Goal: Information Seeking & Learning: Learn about a topic

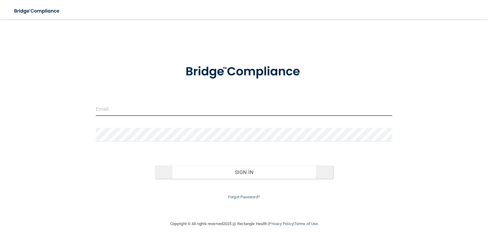
type input "[EMAIL_ADDRESS][DOMAIN_NAME]"
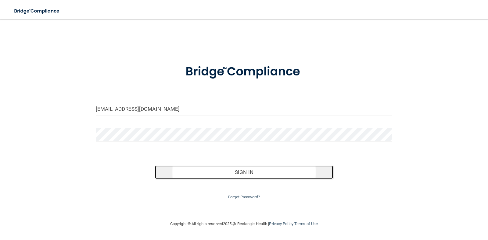
click at [251, 171] on button "Sign In" at bounding box center [244, 172] width 178 height 13
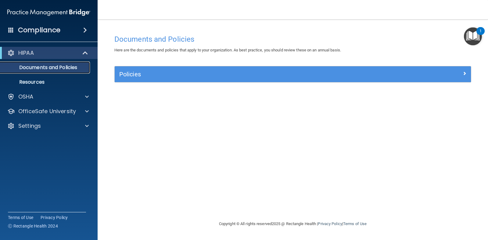
click at [45, 70] on p "Documents and Policies" at bounding box center [45, 68] width 83 height 6
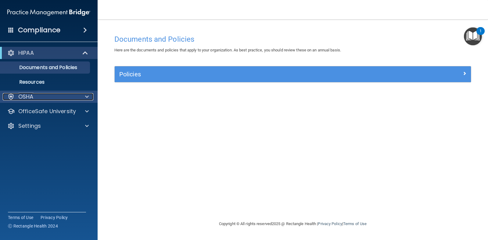
click at [85, 97] on span at bounding box center [87, 96] width 4 height 7
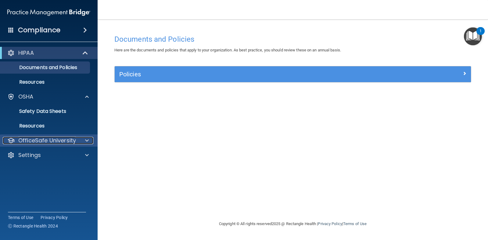
click at [83, 140] on div at bounding box center [85, 140] width 15 height 7
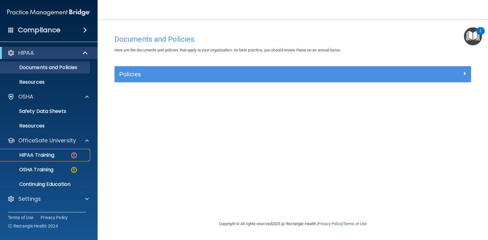
click at [59, 154] on div "HIPAA Training" at bounding box center [45, 155] width 83 height 6
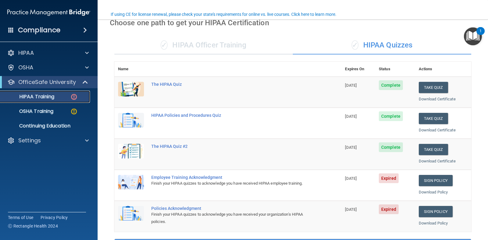
scroll to position [51, 0]
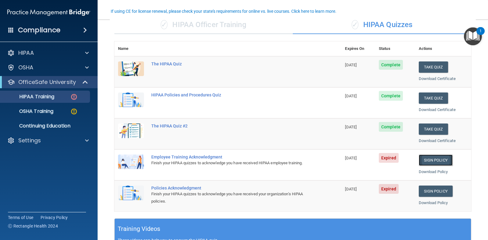
click at [432, 164] on link "Sign Policy" at bounding box center [435, 160] width 34 height 11
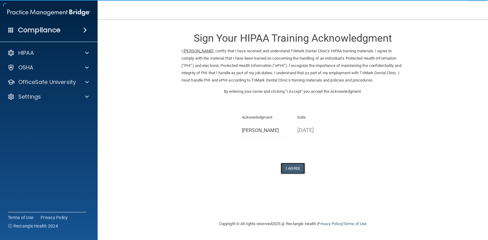
click at [288, 165] on button "I Agree" at bounding box center [292, 168] width 24 height 11
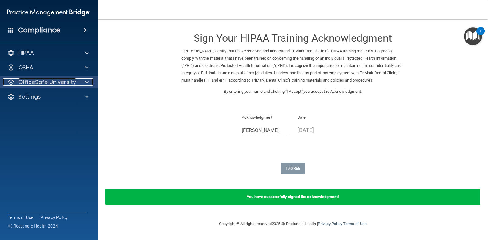
click at [59, 84] on p "OfficeSafe University" at bounding box center [47, 82] width 58 height 7
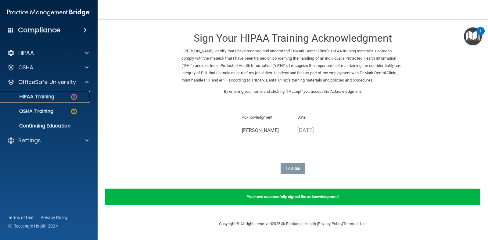
click at [48, 98] on p "HIPAA Training" at bounding box center [29, 97] width 50 height 6
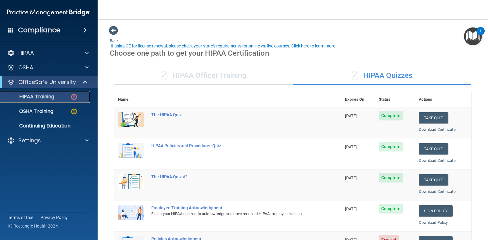
scroll to position [20, 0]
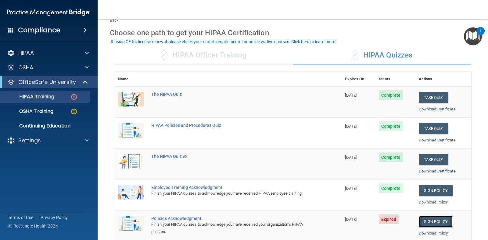
click at [428, 222] on link "Sign Policy" at bounding box center [435, 221] width 34 height 11
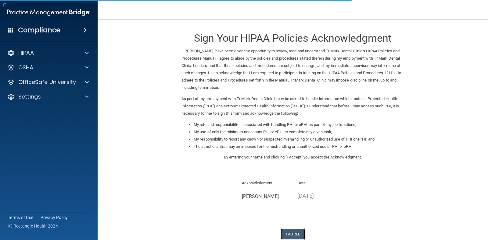
click at [295, 233] on button "I Agree" at bounding box center [292, 234] width 24 height 11
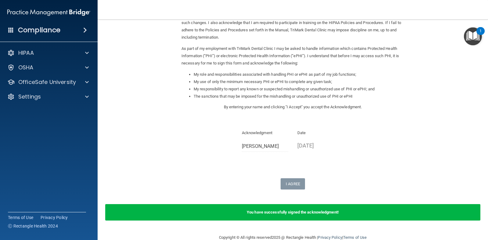
scroll to position [51, 0]
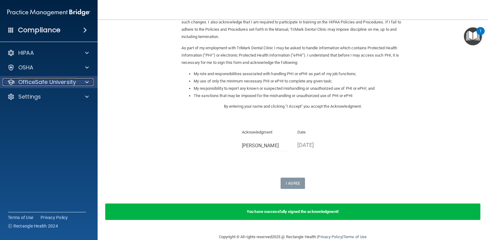
click at [50, 84] on p "OfficeSafe University" at bounding box center [47, 82] width 58 height 7
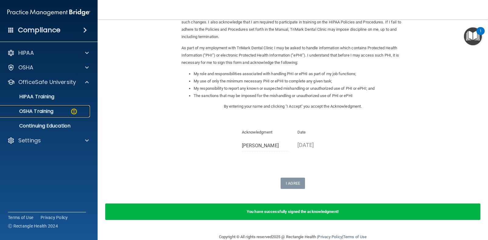
click at [53, 110] on p "OSHA Training" at bounding box center [28, 112] width 49 height 6
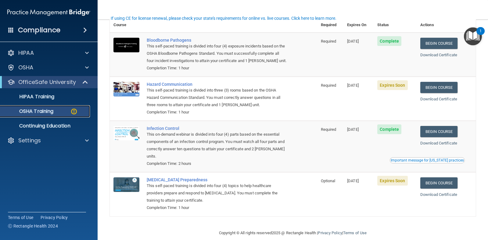
scroll to position [53, 0]
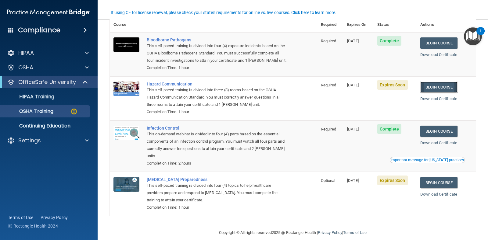
click at [437, 91] on link "Begin Course" at bounding box center [438, 87] width 37 height 11
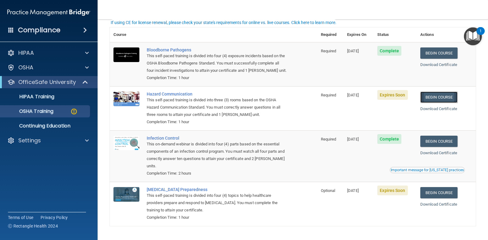
click at [428, 94] on link "Begin Course" at bounding box center [438, 97] width 37 height 11
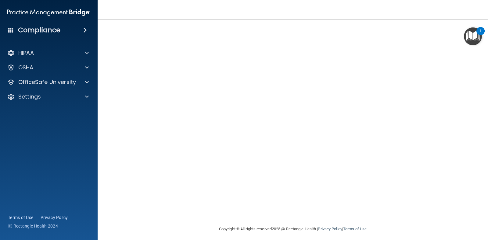
scroll to position [34, 0]
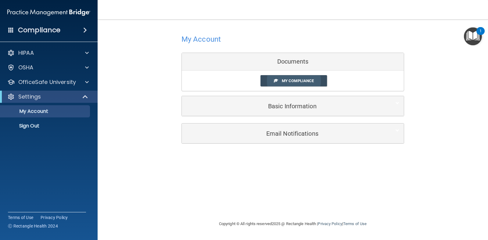
click at [298, 78] on link "My Compliance" at bounding box center [293, 80] width 67 height 11
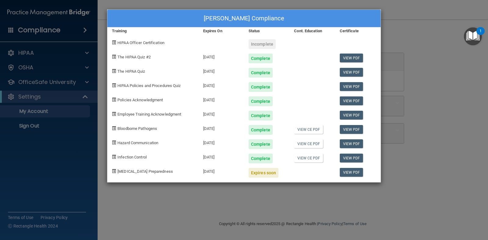
click at [264, 47] on div "Incomplete" at bounding box center [261, 44] width 27 height 10
click at [265, 46] on div "Incomplete" at bounding box center [261, 44] width 27 height 10
click at [263, 177] on div "Expires soon" at bounding box center [263, 173] width 30 height 10
click at [347, 171] on link "View PDF" at bounding box center [351, 172] width 23 height 9
click at [52, 80] on div "Deb Scherer's Compliance Training Expires On Status Cont. Education Certificate…" at bounding box center [244, 120] width 488 height 240
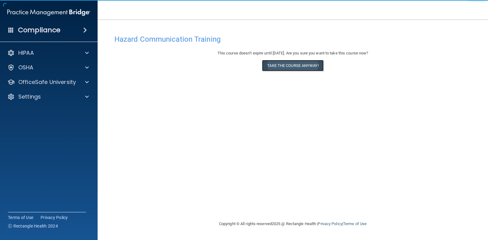
click at [274, 65] on button "Take the course anyway!" at bounding box center [292, 65] width 61 height 11
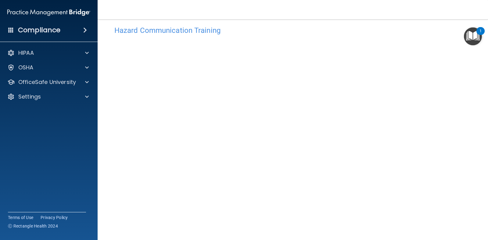
scroll to position [10, 0]
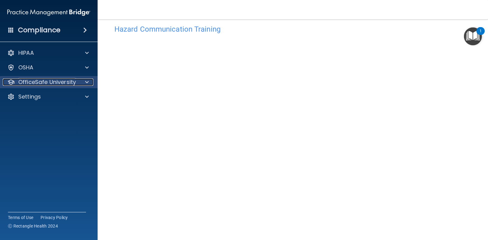
click at [69, 82] on p "OfficeSafe University" at bounding box center [47, 82] width 58 height 7
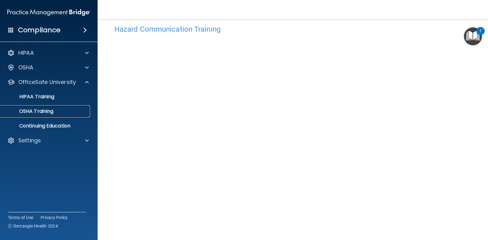
click at [53, 114] on p "OSHA Training" at bounding box center [28, 112] width 49 height 6
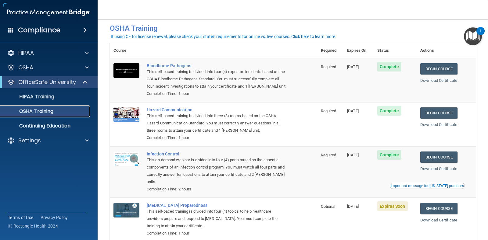
scroll to position [12, 0]
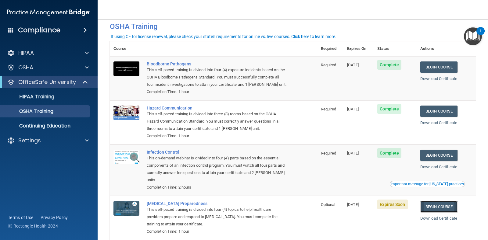
click at [428, 201] on link "Begin Course" at bounding box center [438, 206] width 37 height 11
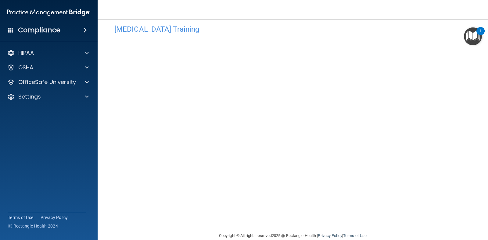
scroll to position [20, 0]
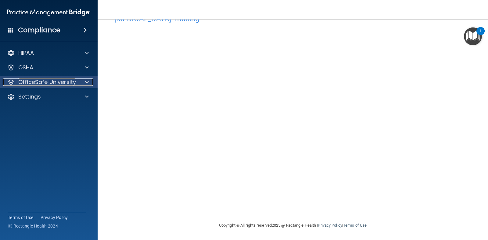
click at [55, 83] on p "OfficeSafe University" at bounding box center [47, 82] width 58 height 7
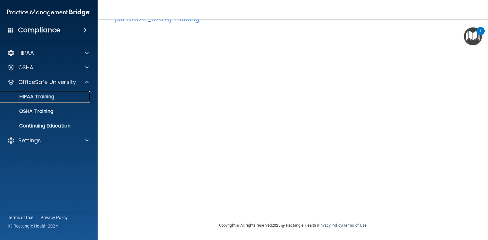
click at [47, 98] on p "HIPAA Training" at bounding box center [29, 97] width 50 height 6
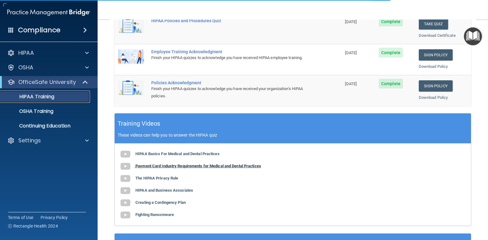
scroll to position [219, 0]
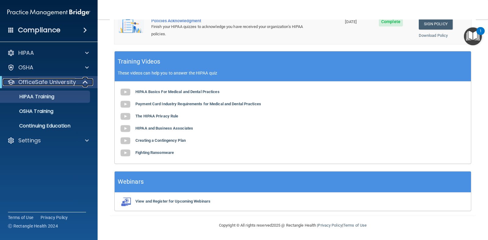
click at [87, 82] on span at bounding box center [85, 82] width 5 height 7
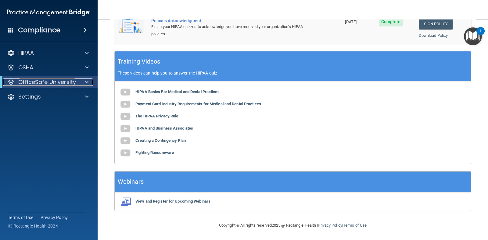
click at [66, 84] on p "OfficeSafe University" at bounding box center [47, 82] width 58 height 7
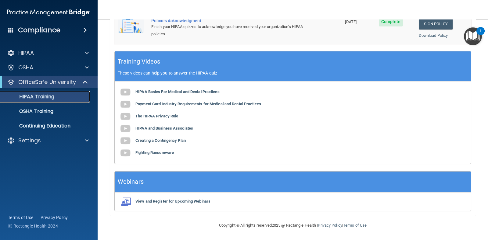
click at [52, 98] on p "HIPAA Training" at bounding box center [29, 97] width 50 height 6
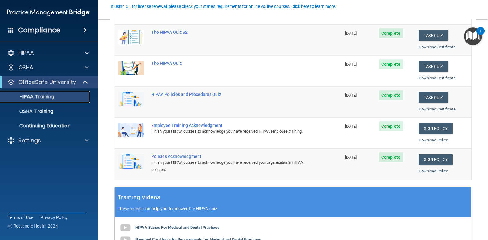
scroll to position [56, 0]
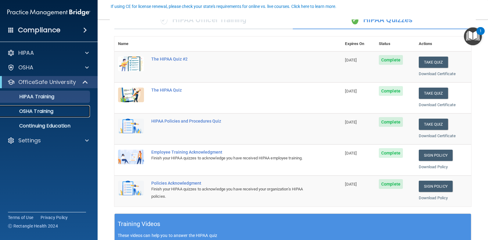
click at [39, 110] on p "OSHA Training" at bounding box center [28, 112] width 49 height 6
